Goal: Task Accomplishment & Management: Manage account settings

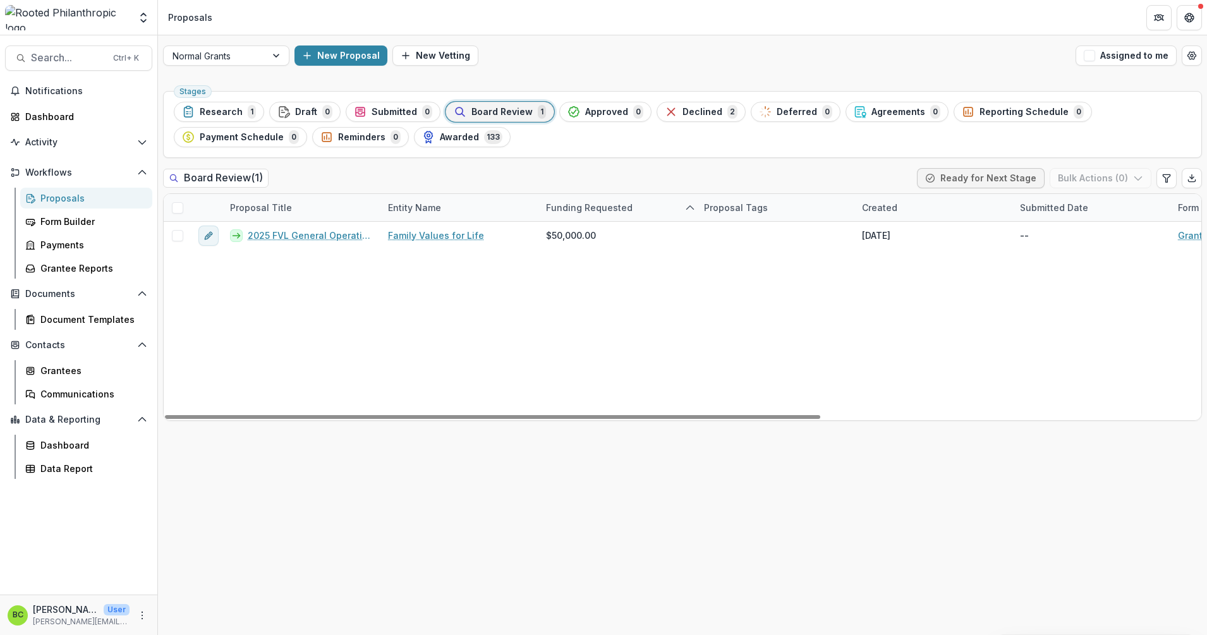
click at [460, 328] on div "2025 FVL General Operating Support Family Values for Life $50,000.00 [DATE] -- …" at bounding box center [983, 321] width 1639 height 198
click at [233, 110] on span "Research" at bounding box center [221, 112] width 43 height 11
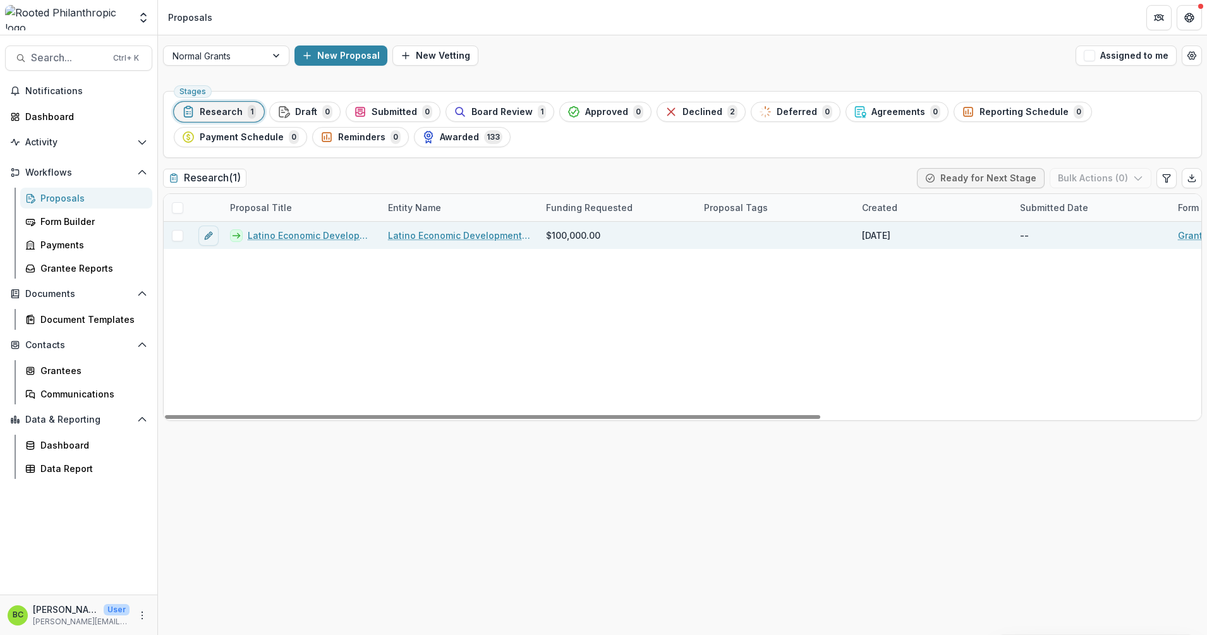
click at [174, 234] on span at bounding box center [177, 235] width 11 height 11
click at [1135, 179] on icon "button" at bounding box center [1138, 178] width 10 height 10
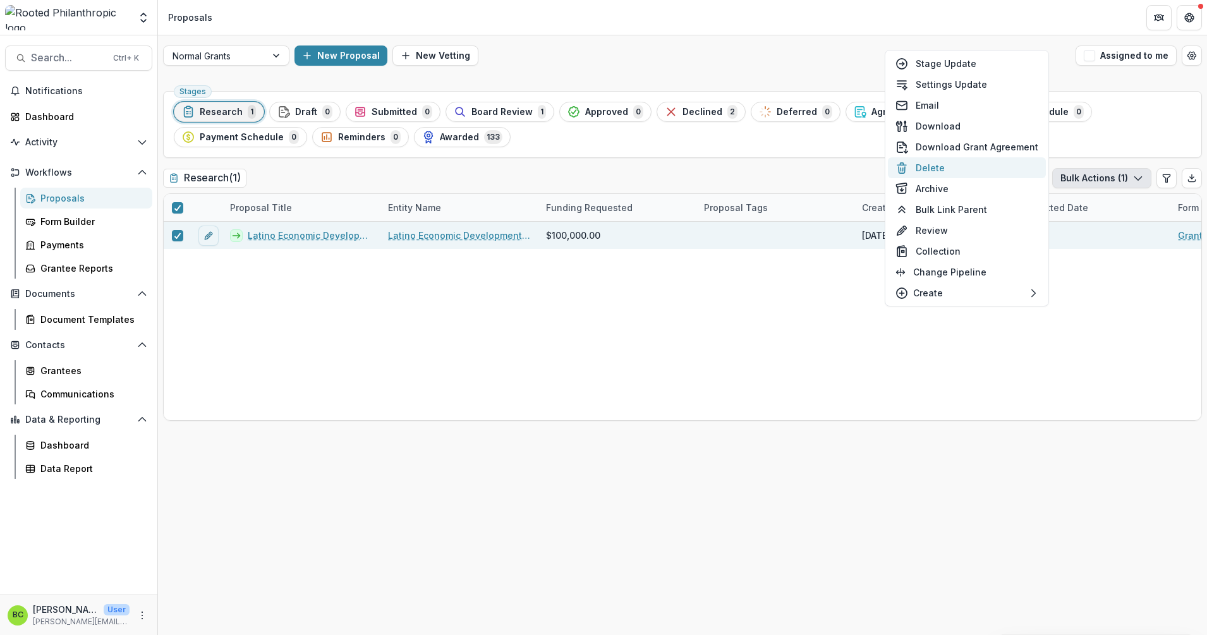
click at [962, 171] on button "Delete" at bounding box center [967, 167] width 158 height 21
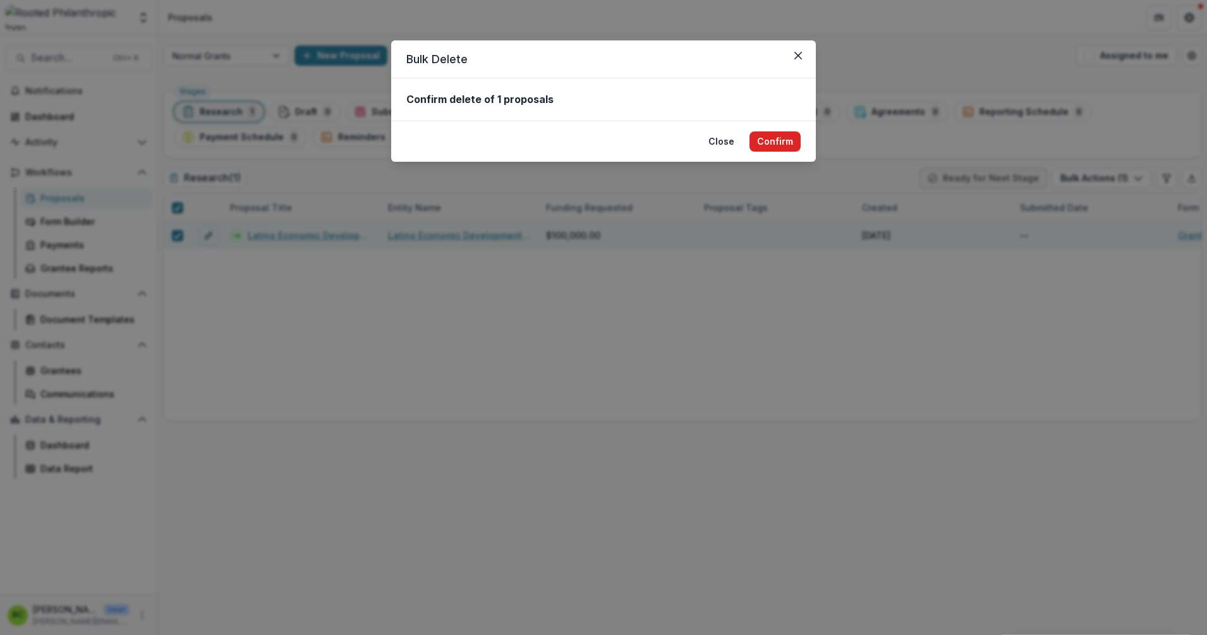
click at [780, 140] on button "Confirm" at bounding box center [774, 141] width 51 height 20
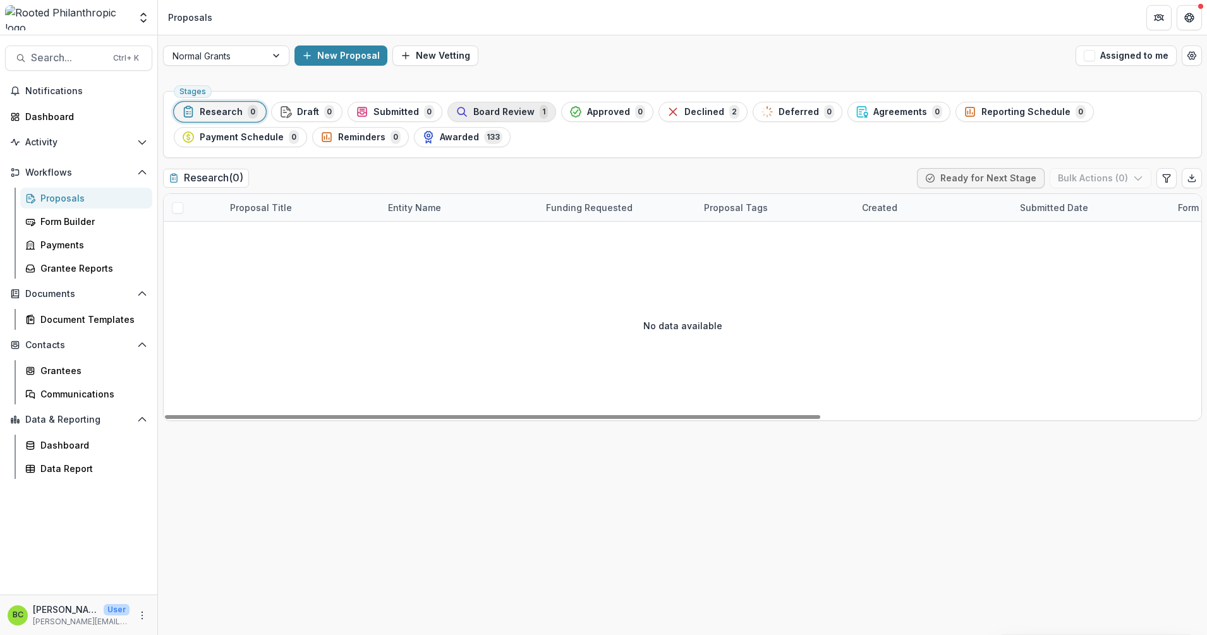
click at [510, 109] on span "Board Review" at bounding box center [503, 112] width 61 height 11
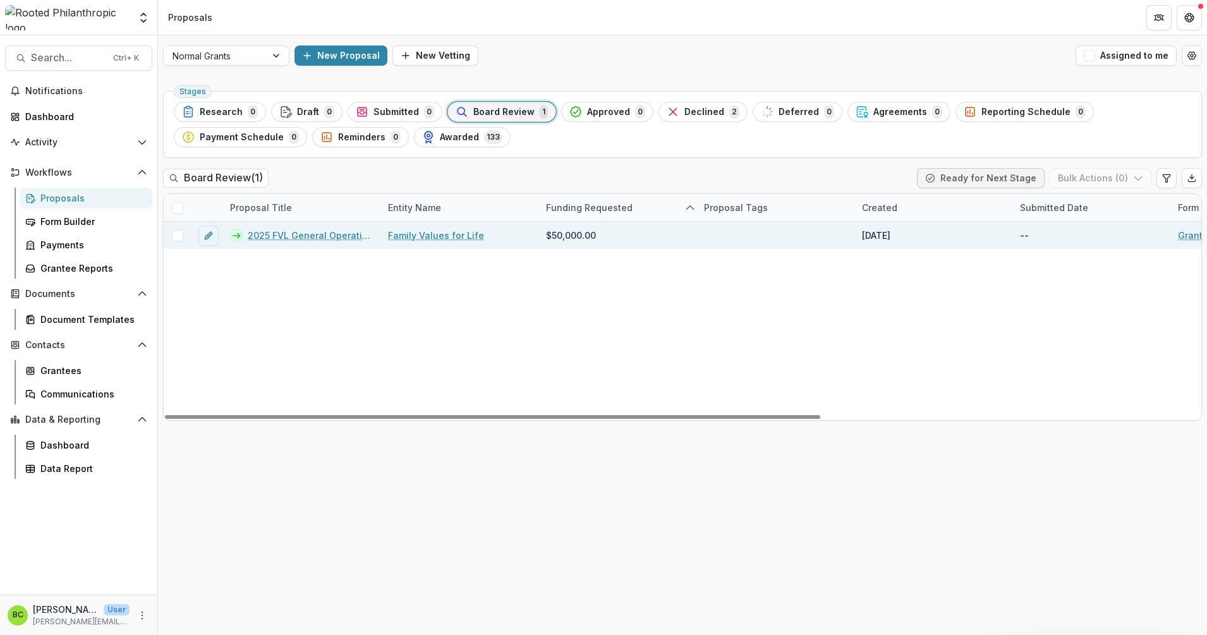
click at [310, 236] on link "2025 FVL General Operating Support" at bounding box center [310, 235] width 125 height 13
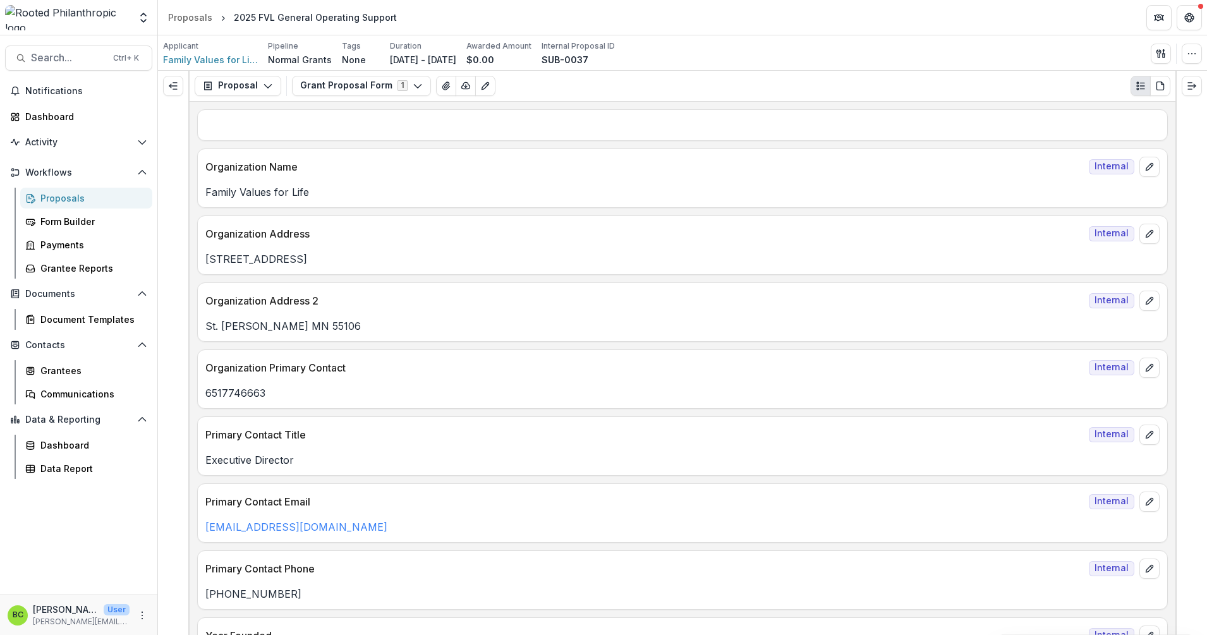
click at [87, 198] on div "Proposals" at bounding box center [91, 197] width 102 height 13
